Goal: Task Accomplishment & Management: Use online tool/utility

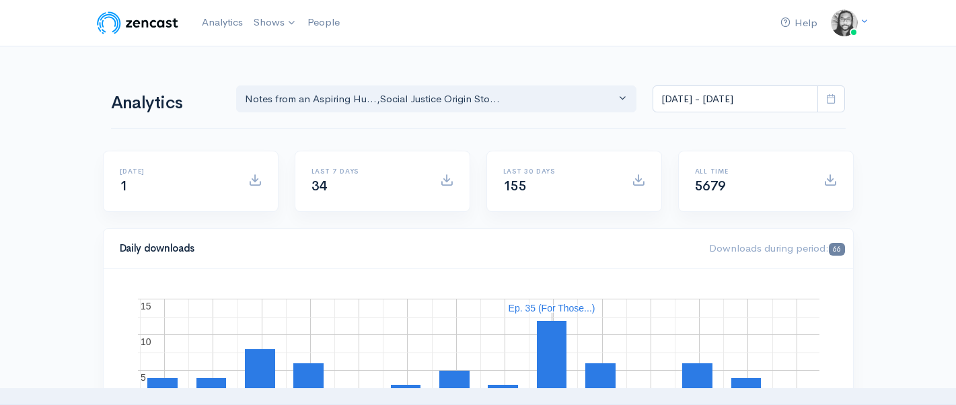
select select "14701"
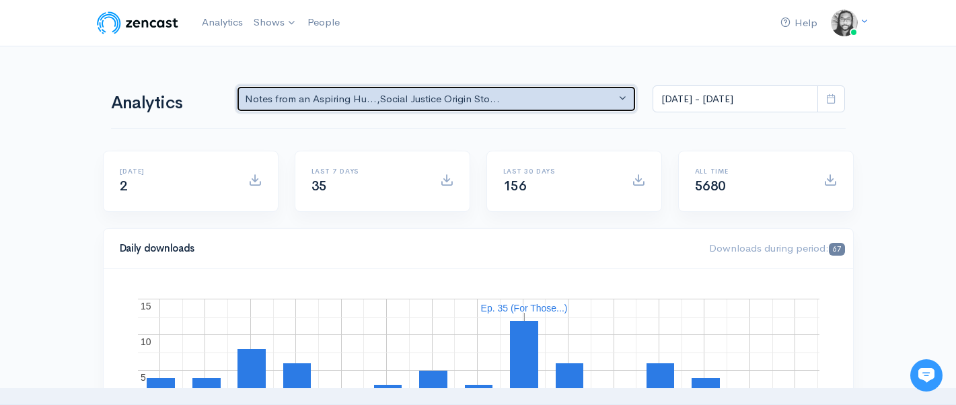
click at [344, 99] on div "Notes from an Aspiring Hu... , Social Justice Origin Sto..." at bounding box center [430, 98] width 371 height 15
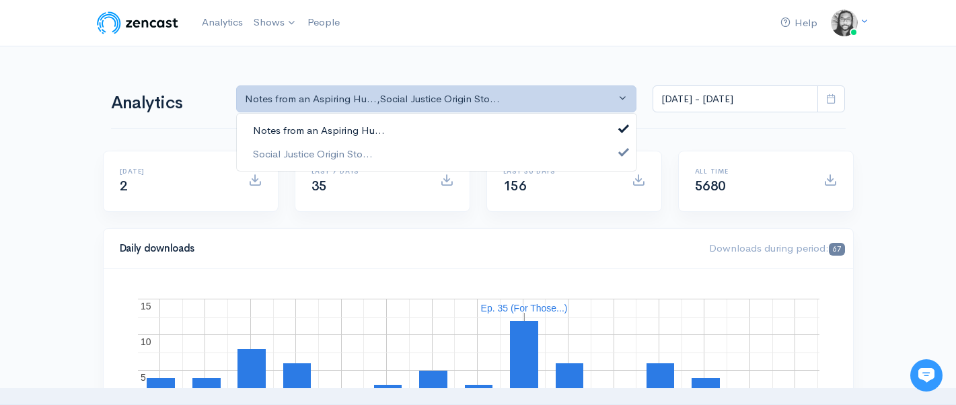
click at [346, 122] on link "Notes from an Aspiring Hu..." at bounding box center [436, 131] width 399 height 24
select select "14701"
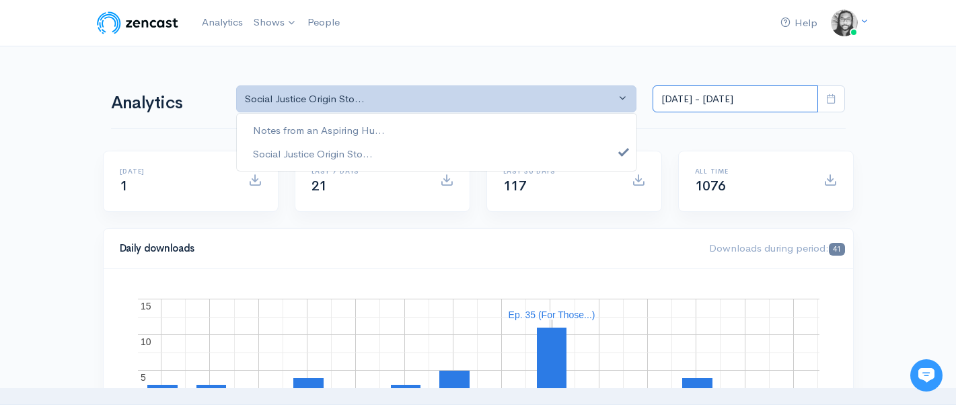
click at [761, 104] on input "[DATE] - [DATE]" at bounding box center [734, 99] width 165 height 28
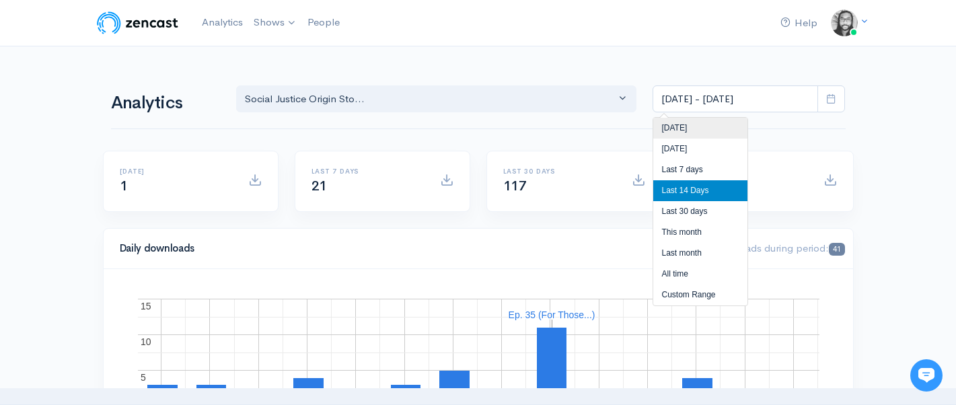
click at [712, 126] on li "[DATE]" at bounding box center [700, 128] width 94 height 21
type input "Sep 22, 2025 - Sep 22, 2025"
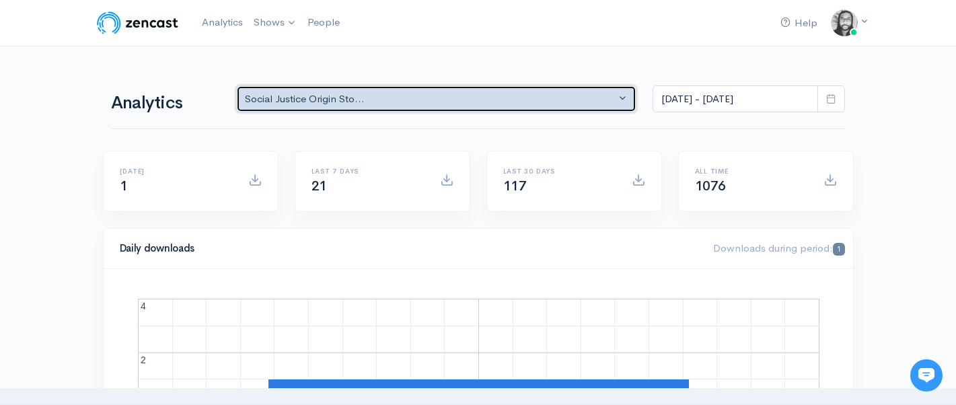
click at [525, 86] on button "Social Justice Origin Sto..." at bounding box center [436, 99] width 401 height 28
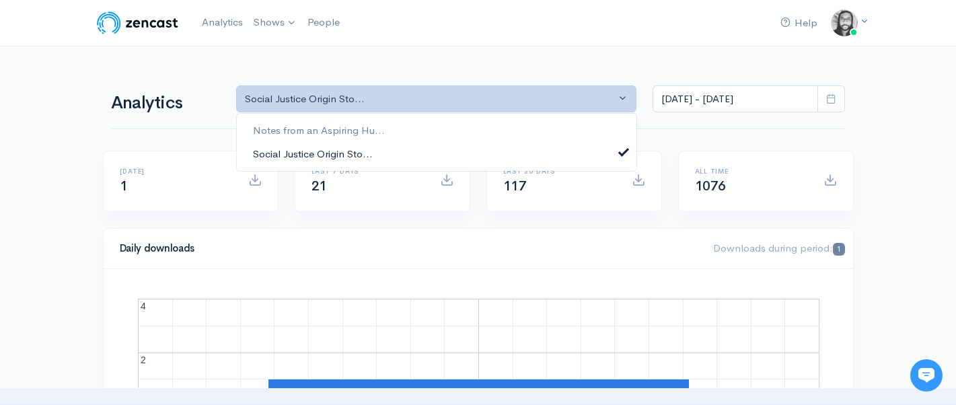
click at [473, 153] on link "Social Justice Origin Sto..." at bounding box center [436, 154] width 399 height 24
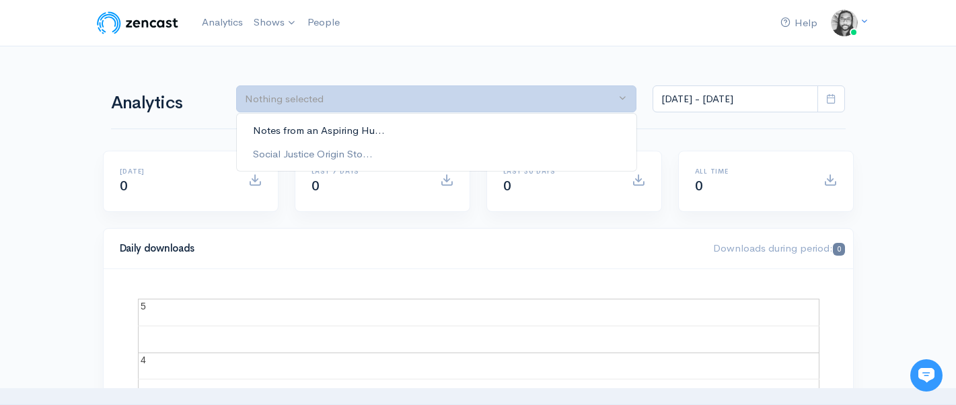
click at [584, 124] on link "Notes from an Aspiring Hu..." at bounding box center [436, 131] width 399 height 24
select select "5809"
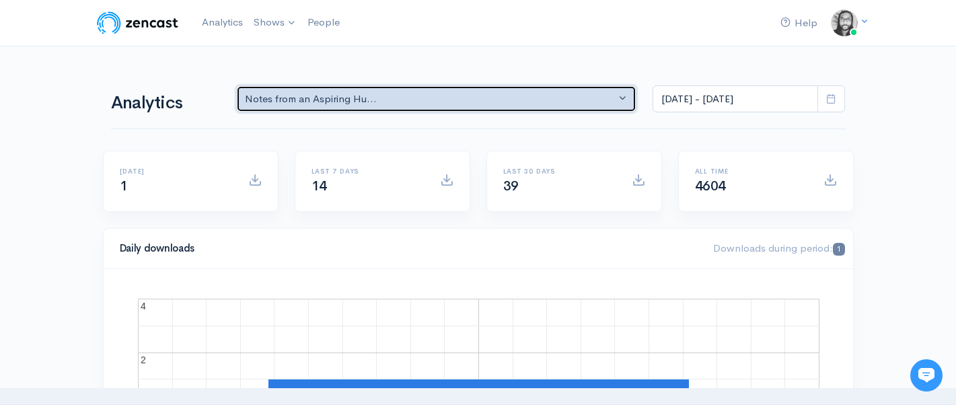
click at [392, 102] on div "Notes from an Aspiring Hu..." at bounding box center [430, 98] width 371 height 15
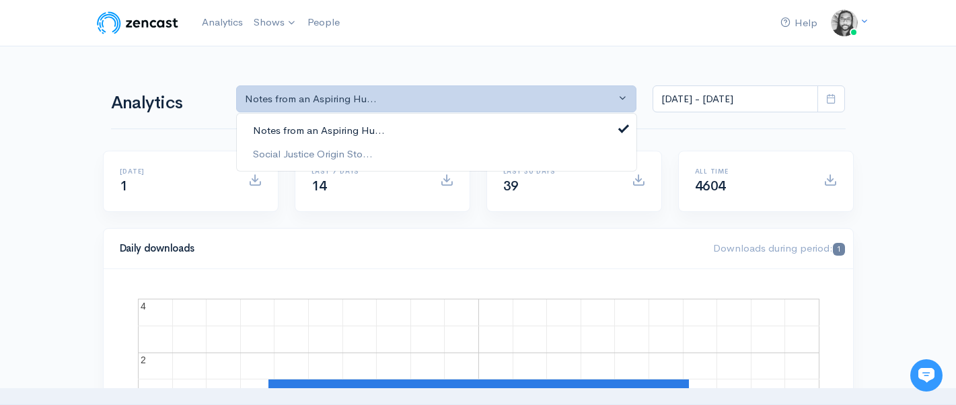
click at [425, 128] on link "Notes from an Aspiring Hu..." at bounding box center [436, 131] width 399 height 24
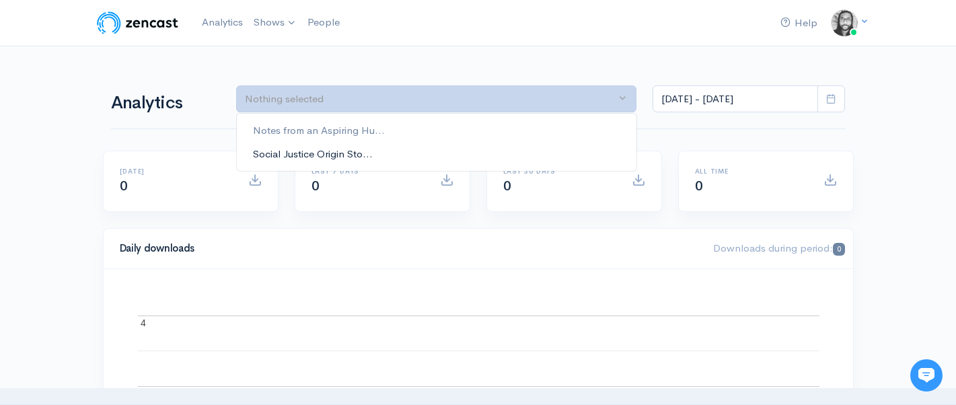
click at [417, 143] on link "Social Justice Origin Sto..." at bounding box center [436, 154] width 399 height 24
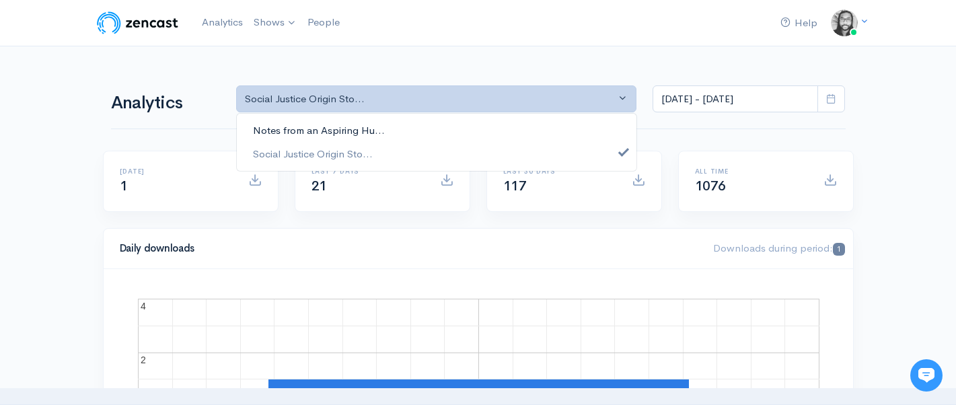
click at [427, 130] on link "Notes from an Aspiring Hu..." at bounding box center [436, 131] width 399 height 24
select select "5809"
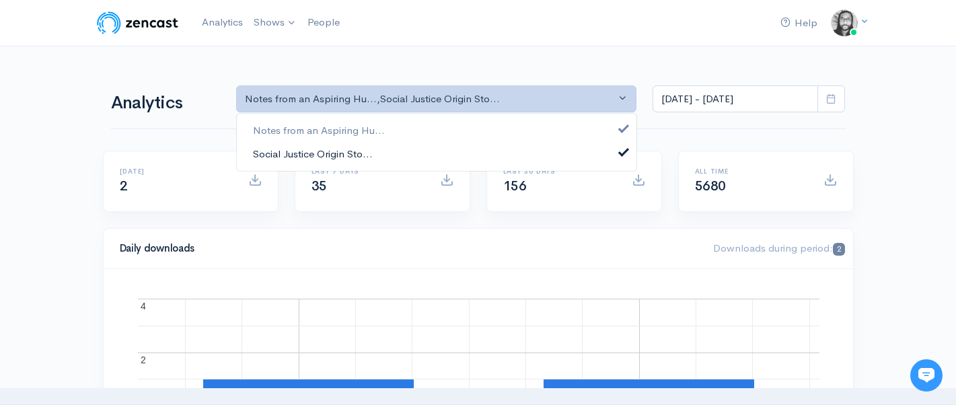
click at [425, 150] on link "Social Justice Origin Sto..." at bounding box center [436, 154] width 399 height 24
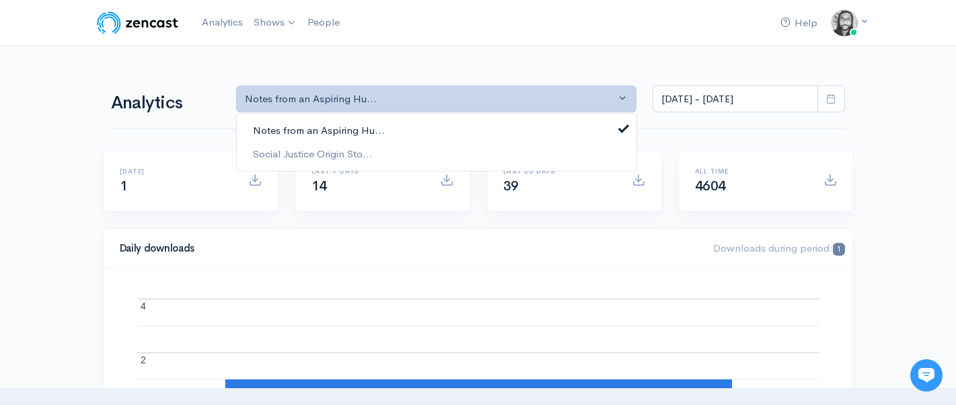
click at [430, 132] on link "Notes from an Aspiring Hu..." at bounding box center [436, 131] width 399 height 24
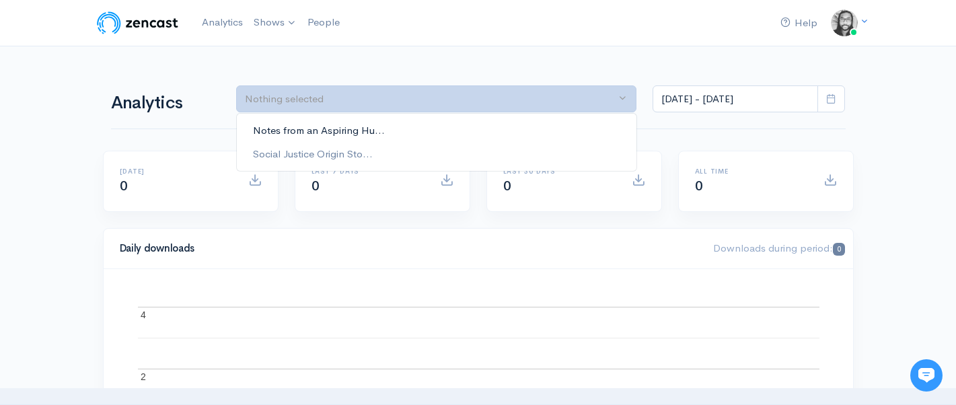
click at [430, 132] on link "Notes from an Aspiring Hu..." at bounding box center [436, 131] width 399 height 24
select select "5809"
click at [430, 132] on link "Notes from an Aspiring Hu..." at bounding box center [436, 131] width 399 height 24
click at [427, 153] on link "Social Justice Origin Sto..." at bounding box center [436, 154] width 399 height 24
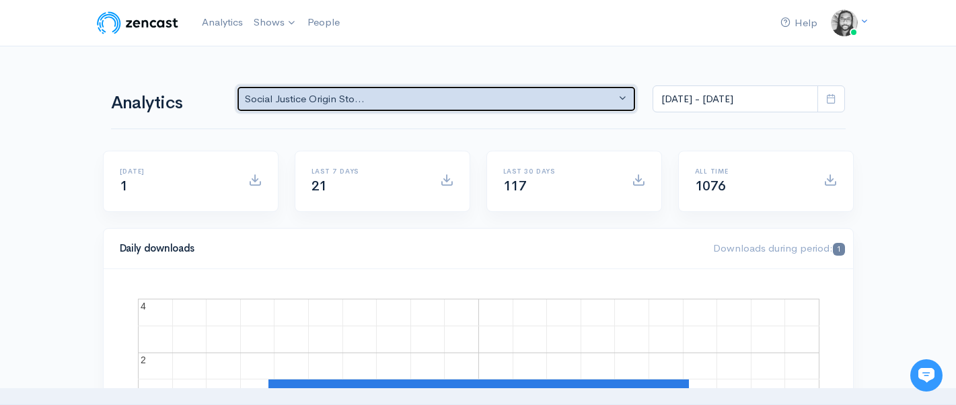
click at [549, 85] on div "Notes from an Aspiring Hu... Social Justice Origin Sto... Social Justice Origin…" at bounding box center [540, 97] width 625 height 32
click at [535, 99] on div "Social Justice Origin Sto..." at bounding box center [430, 98] width 371 height 15
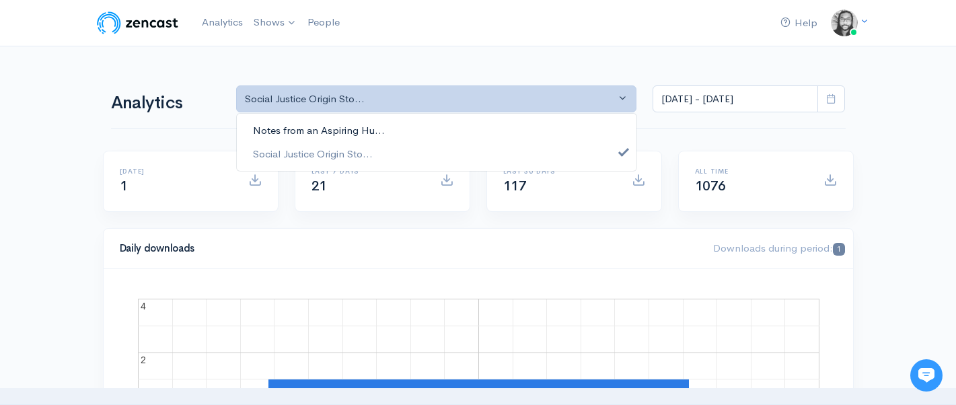
click at [510, 133] on link "Notes from an Aspiring Hu..." at bounding box center [436, 131] width 399 height 24
select select "5809"
